Goal: Task Accomplishment & Management: Use online tool/utility

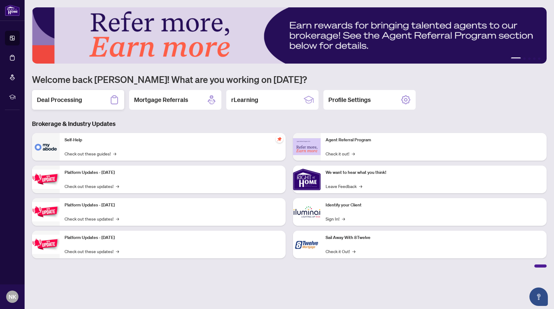
click at [73, 101] on h2 "Deal Processing" at bounding box center [59, 100] width 45 height 9
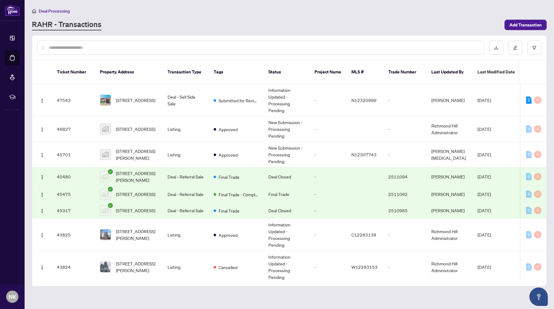
click at [92, 45] on input "text" at bounding box center [264, 47] width 430 height 7
type input "*********"
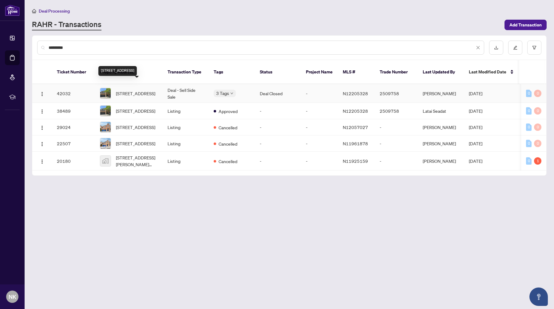
click at [145, 90] on span "[STREET_ADDRESS]" at bounding box center [135, 93] width 39 height 7
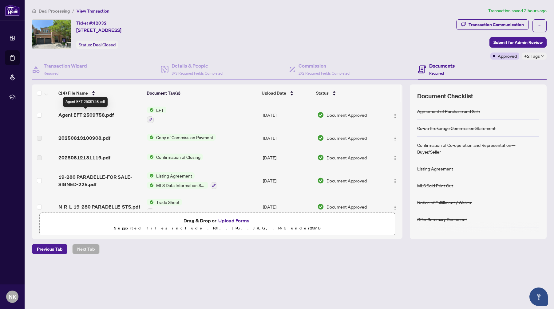
click at [105, 115] on span "Agent EFT 2509758.pdf" at bounding box center [85, 114] width 55 height 7
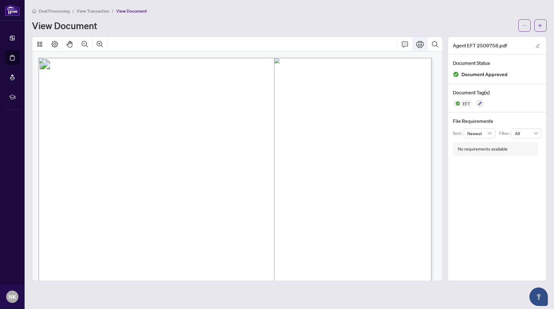
click at [422, 43] on icon "Print" at bounding box center [419, 44] width 7 height 7
click at [56, 10] on span "Deal Processing" at bounding box center [54, 11] width 31 height 6
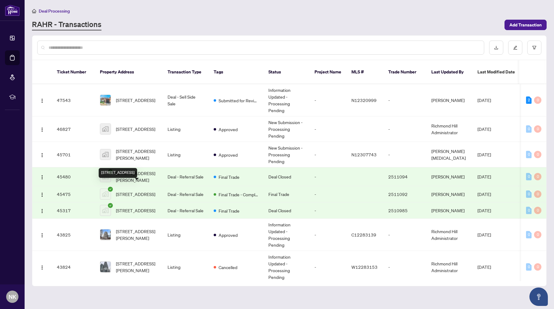
click at [134, 174] on div "[STREET_ADDRESS]" at bounding box center [118, 173] width 38 height 10
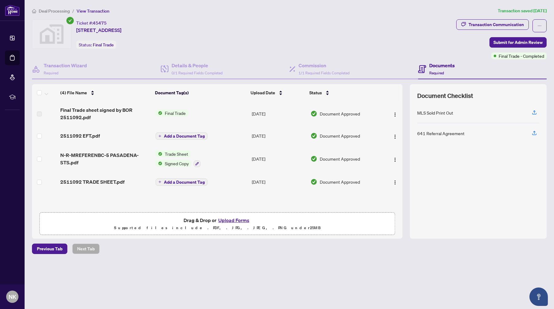
click at [54, 12] on span "Deal Processing" at bounding box center [54, 11] width 31 height 6
